Goal: Information Seeking & Learning: Learn about a topic

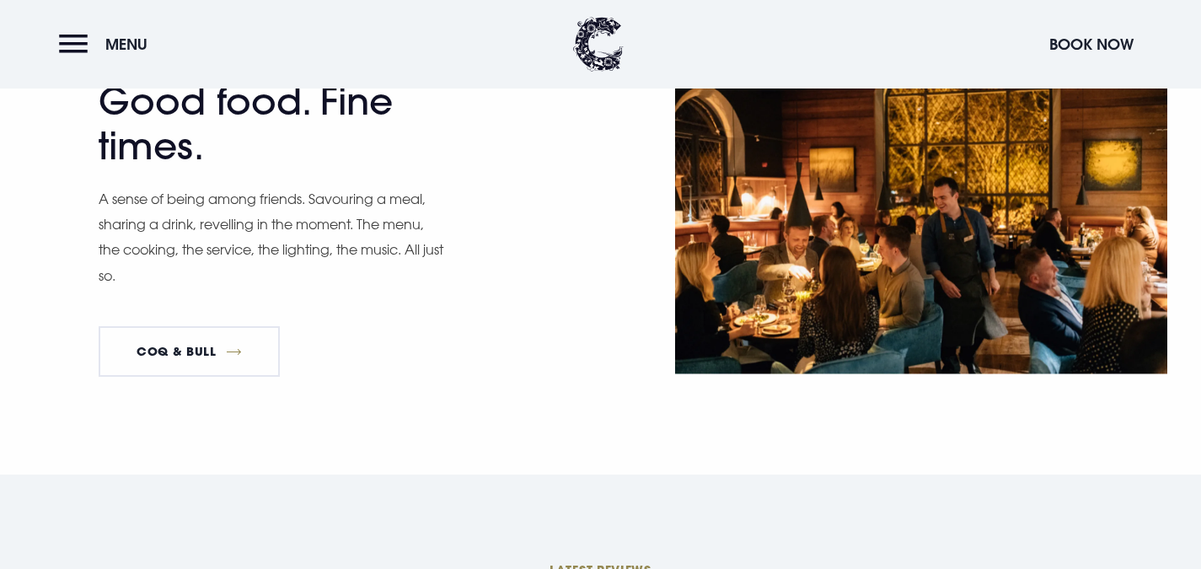
scroll to position [2590, 0]
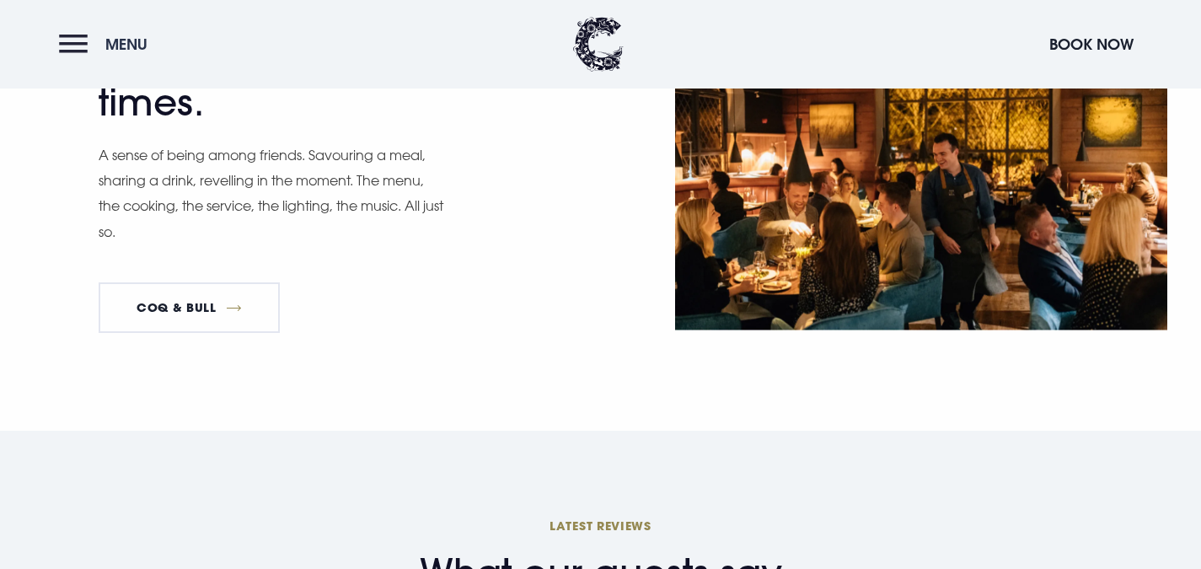
click at [62, 45] on button "Menu" at bounding box center [107, 44] width 97 height 36
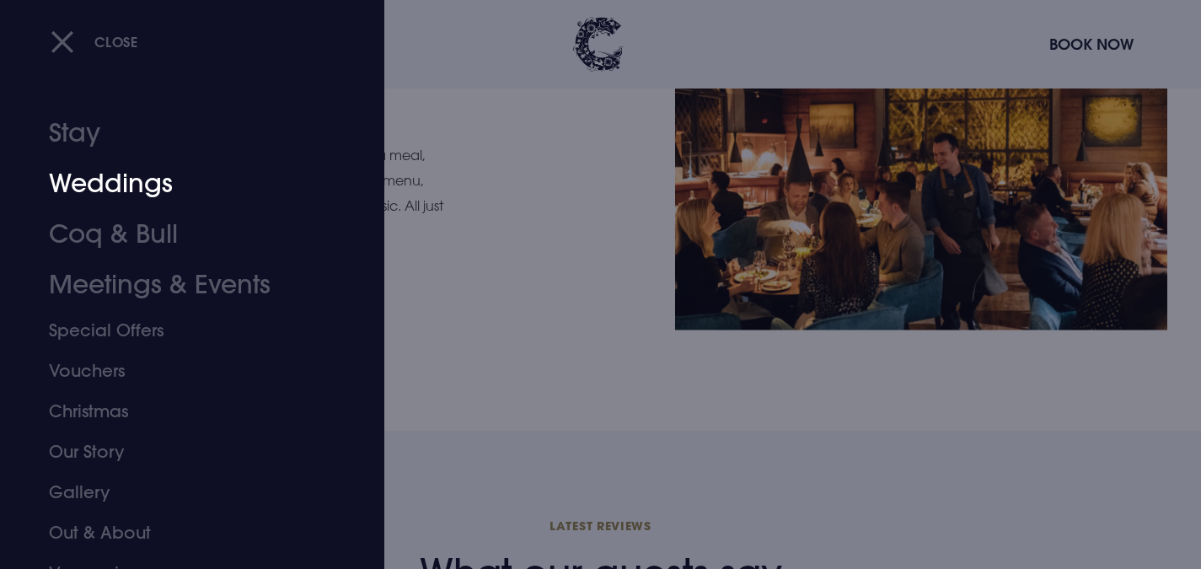
click at [142, 189] on link "Weddings" at bounding box center [182, 183] width 266 height 51
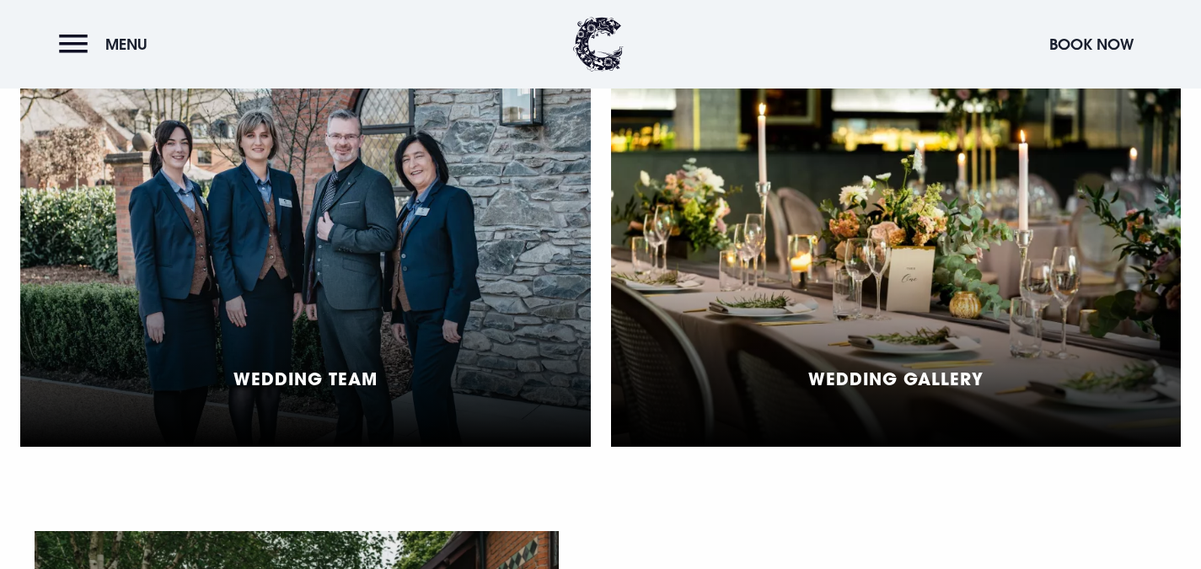
scroll to position [4283, 0]
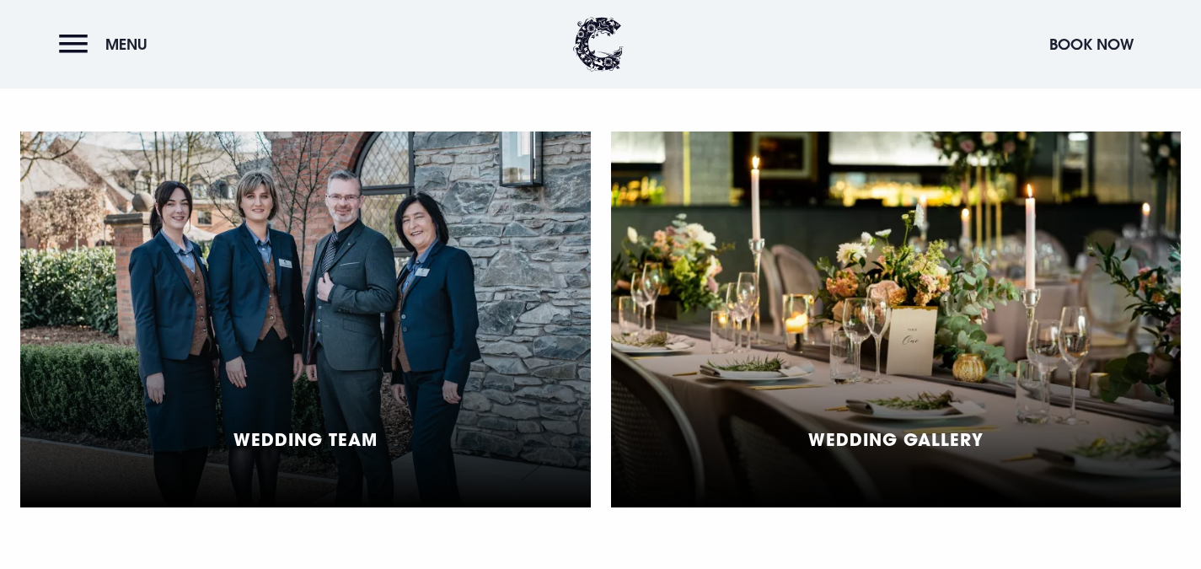
click at [1024, 378] on div "Wedding Gallery" at bounding box center [896, 319] width 571 height 376
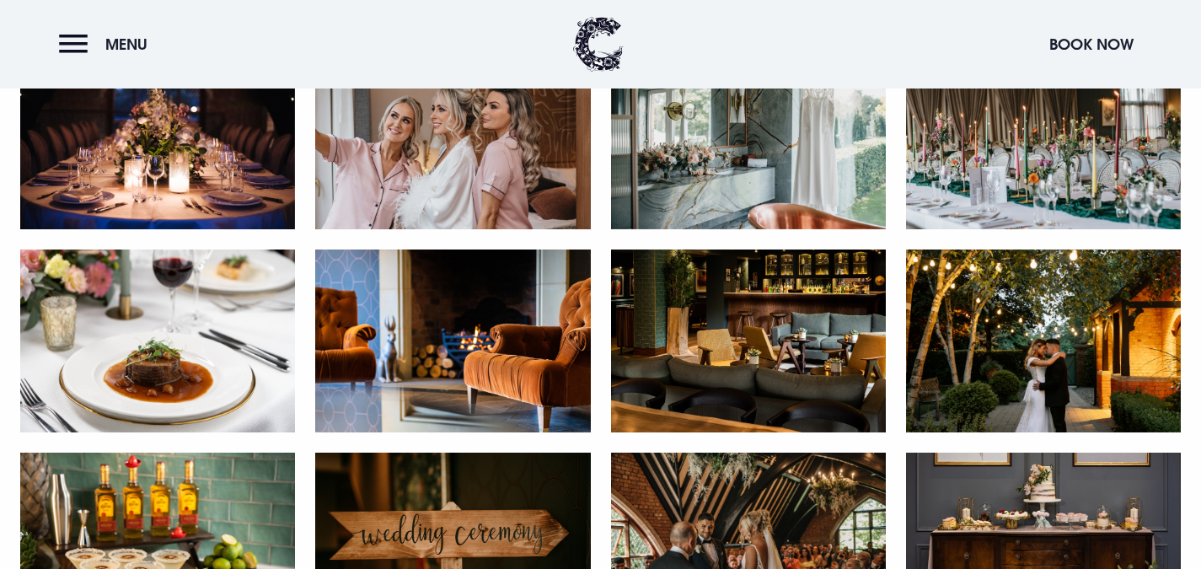
scroll to position [2306, 0]
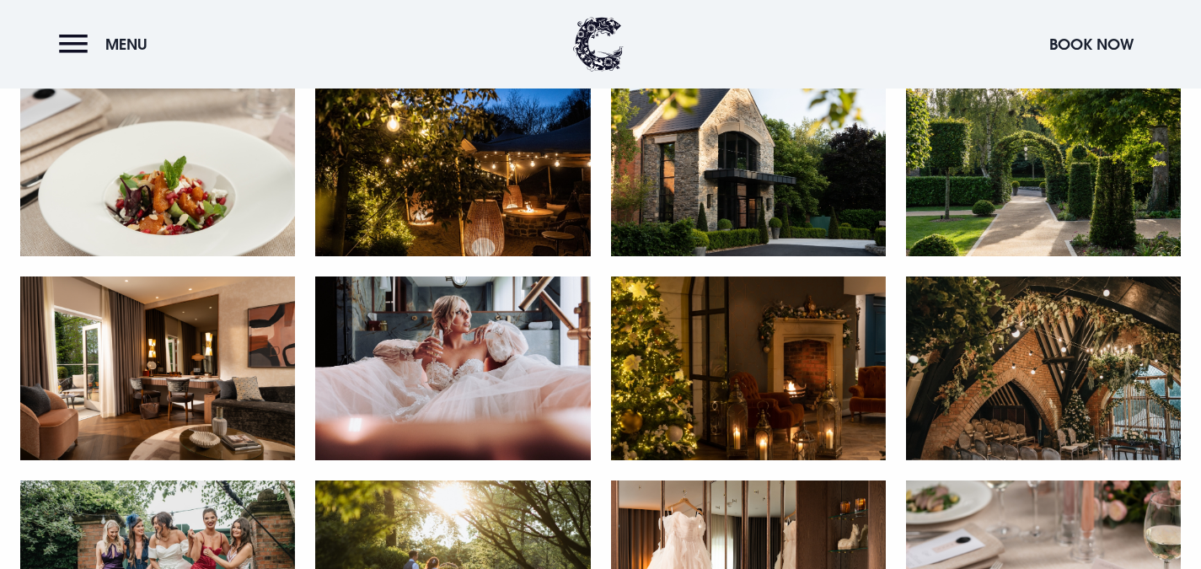
drag, startPoint x: 1213, startPoint y: 185, endPoint x: 1183, endPoint y: 234, distance: 57.8
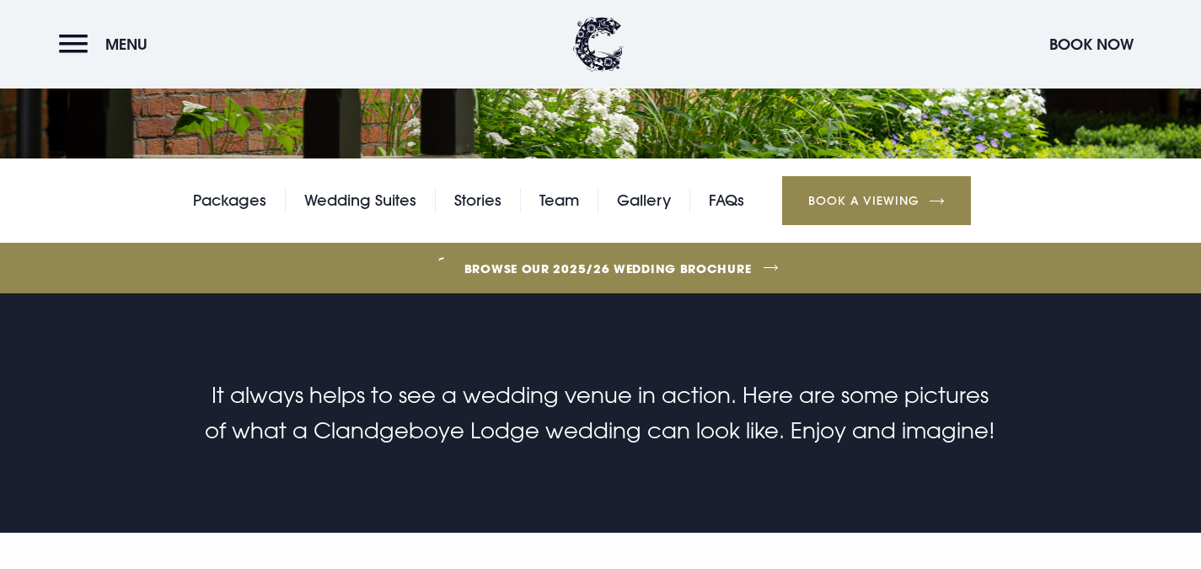
scroll to position [309, 0]
